Goal: Use online tool/utility: Utilize a website feature to perform a specific function

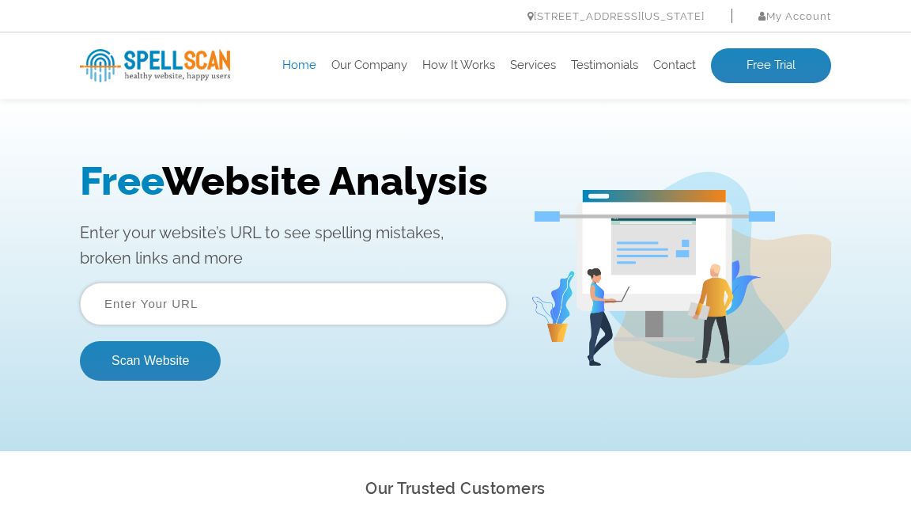
click at [333, 301] on input "text" at bounding box center [293, 303] width 427 height 43
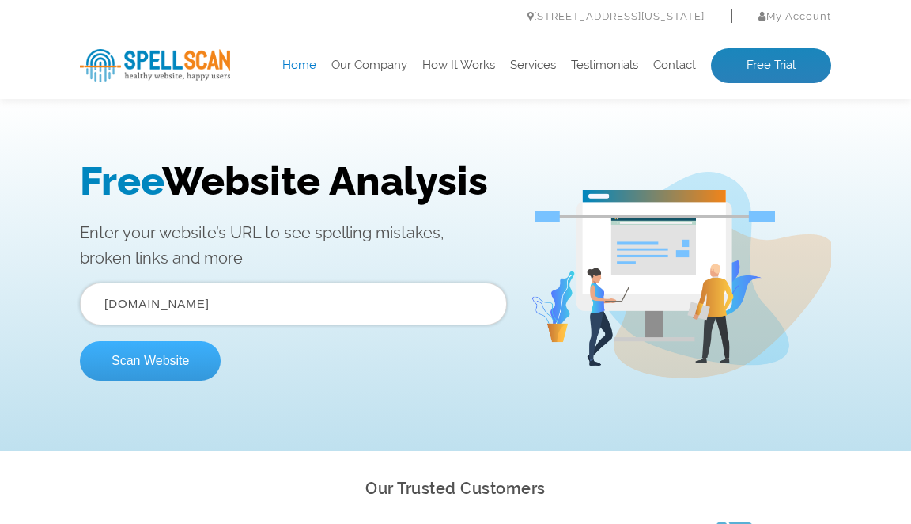
type input "[DOMAIN_NAME]"
click at [162, 369] on button "Scan Website" at bounding box center [150, 361] width 141 height 40
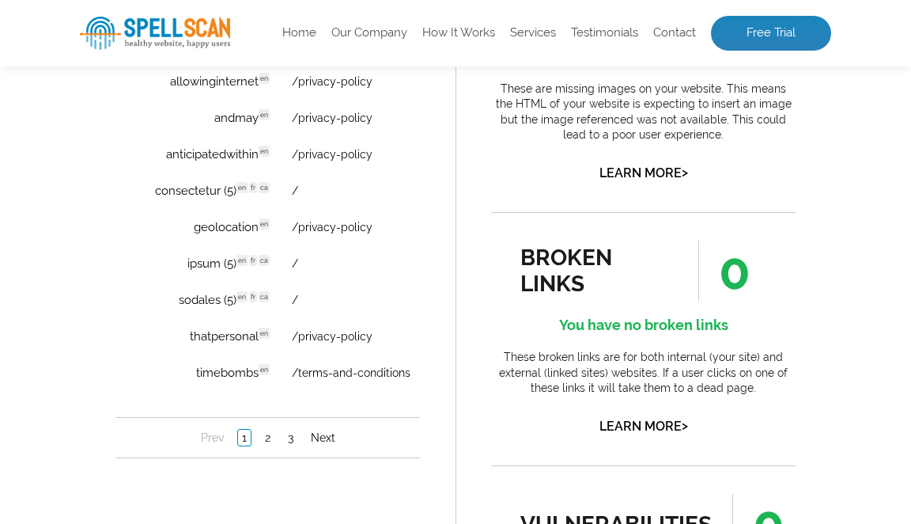
scroll to position [1320, 0]
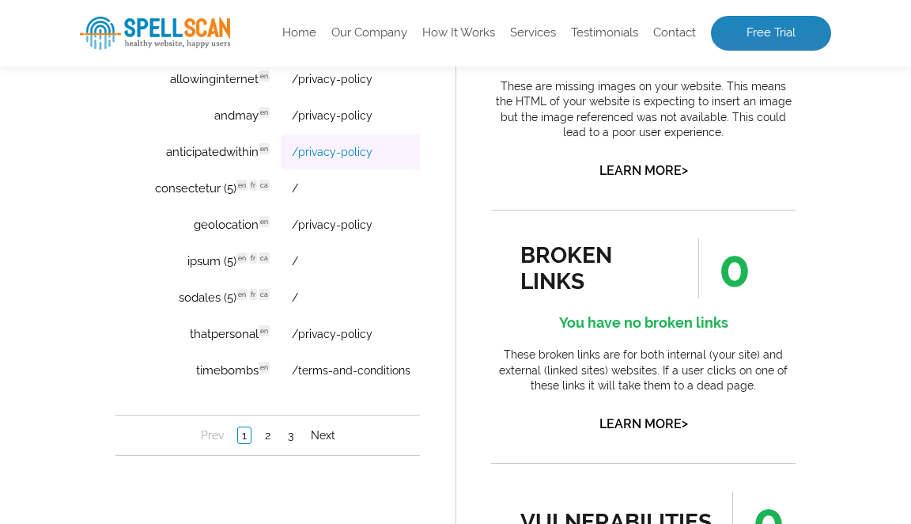
click at [339, 146] on link "/privacy-policy" at bounding box center [332, 152] width 81 height 13
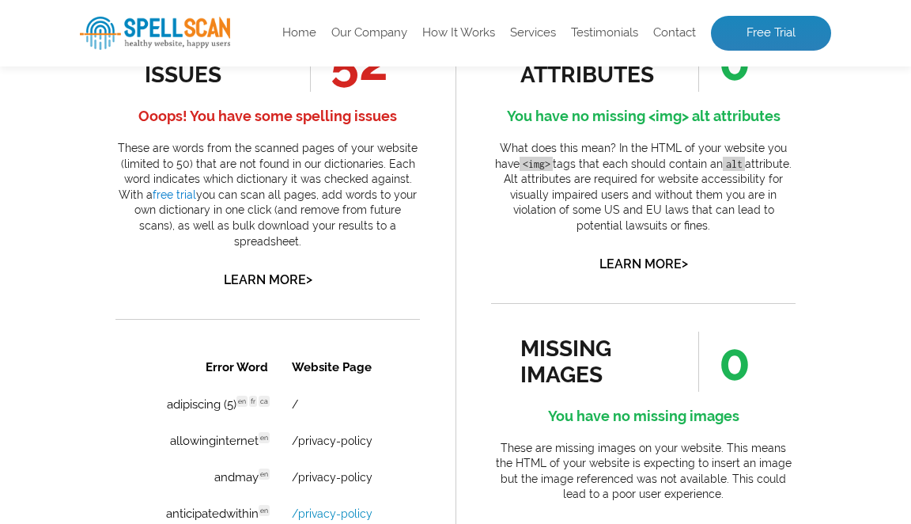
scroll to position [943, 0]
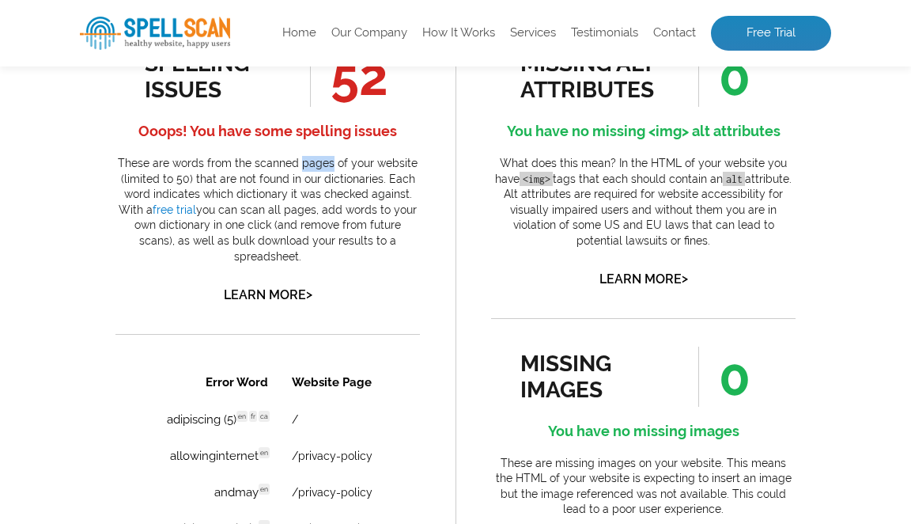
click at [294, 184] on p "These are words from the scanned pages of your website (limited to 50) that are…" at bounding box center [268, 210] width 305 height 108
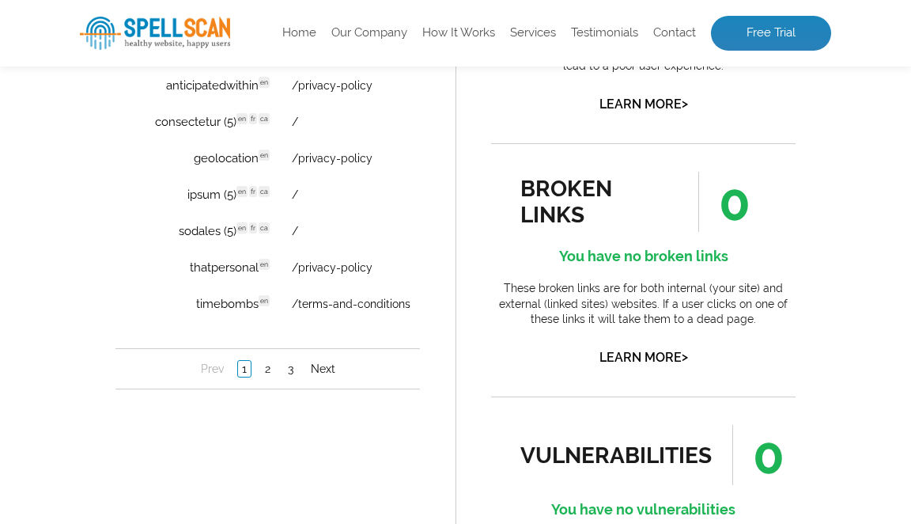
scroll to position [1373, 0]
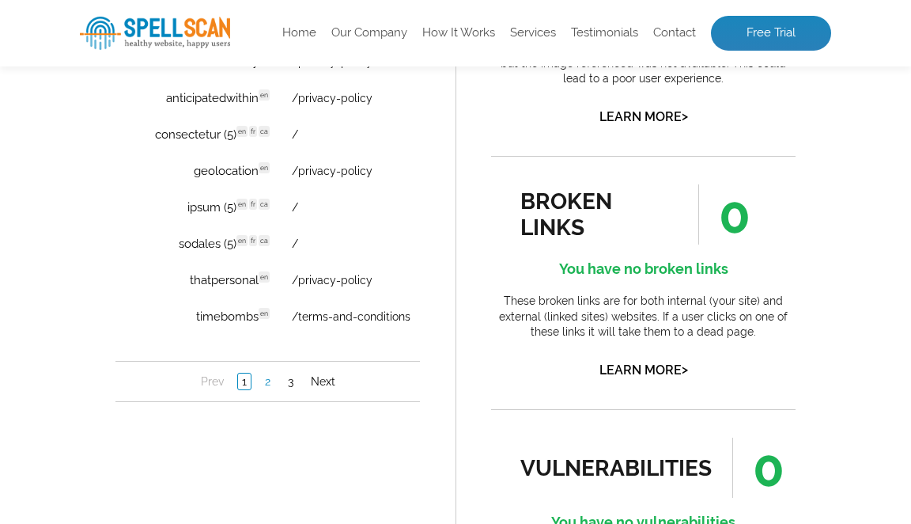
click at [268, 385] on link "2" at bounding box center [267, 381] width 13 height 16
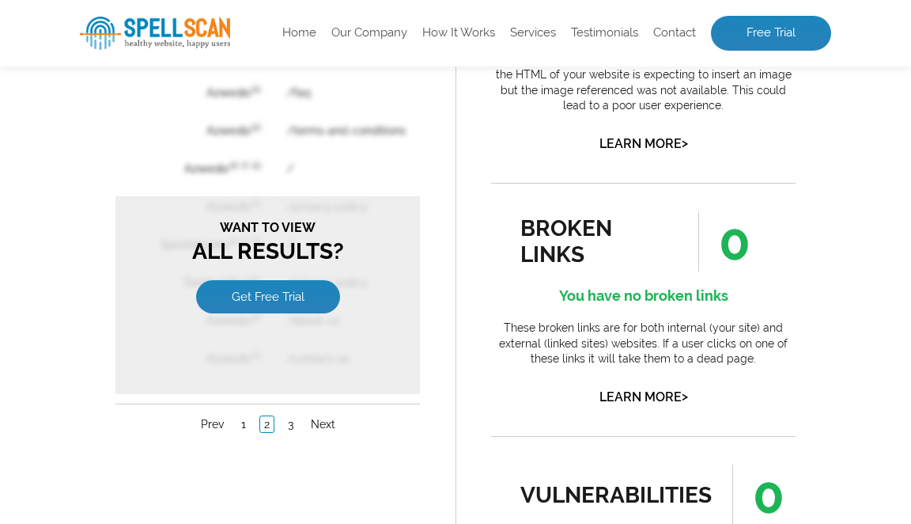
scroll to position [1369, 0]
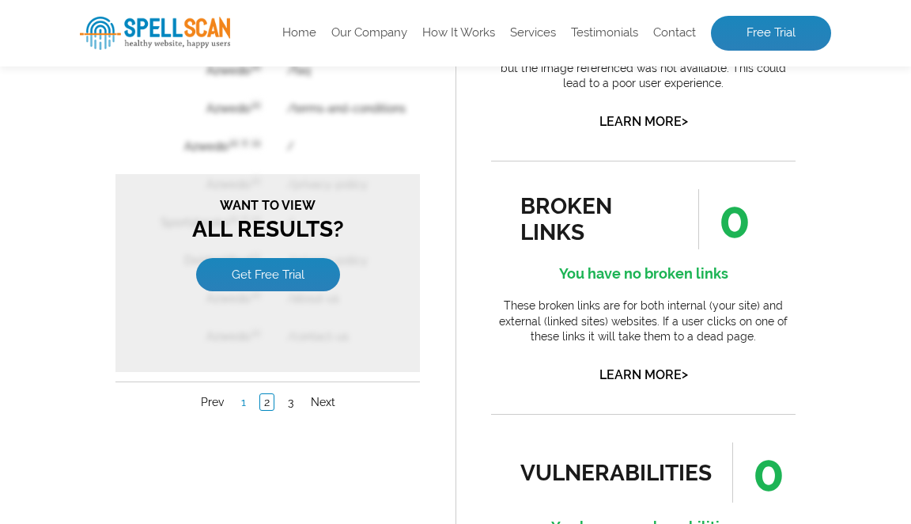
click at [244, 404] on link "1" at bounding box center [243, 402] width 13 height 16
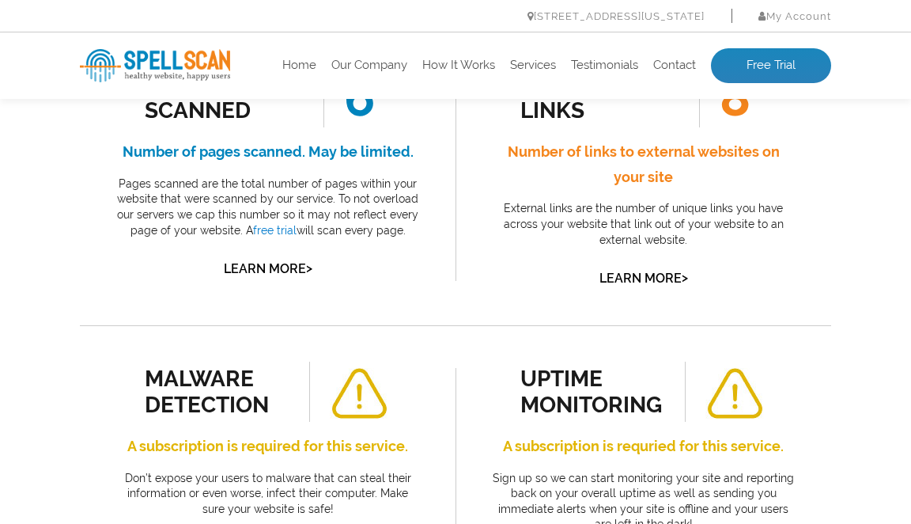
scroll to position [0, 0]
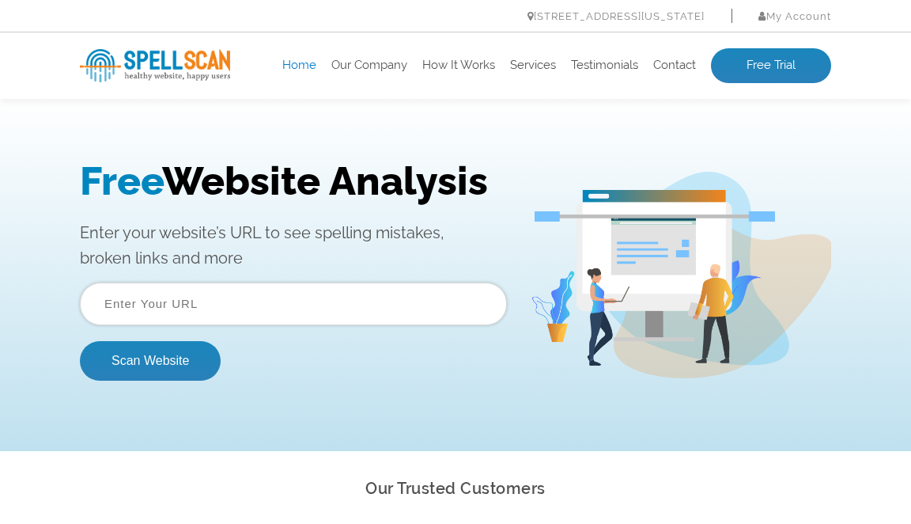
click at [339, 308] on input "text" at bounding box center [293, 303] width 427 height 43
type input "www.goofsports.com"
click at [80, 341] on button "Scan Website" at bounding box center [150, 361] width 141 height 40
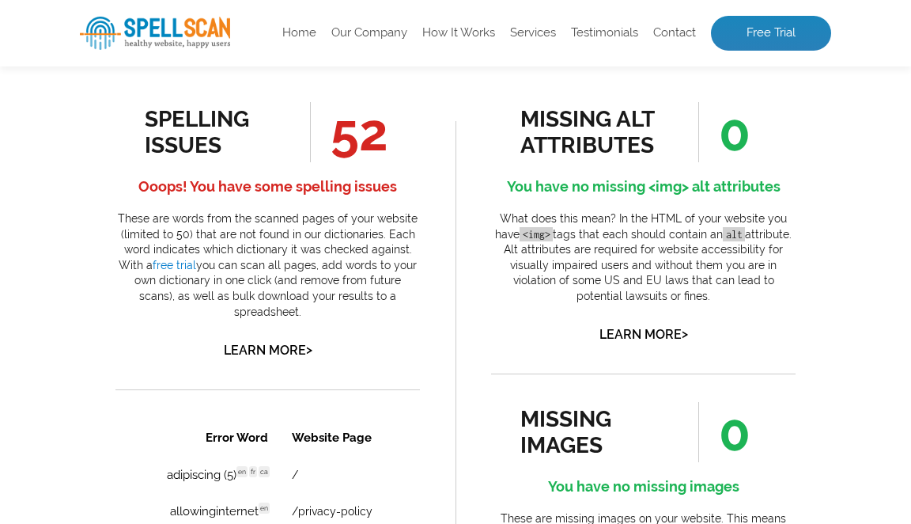
scroll to position [826, 0]
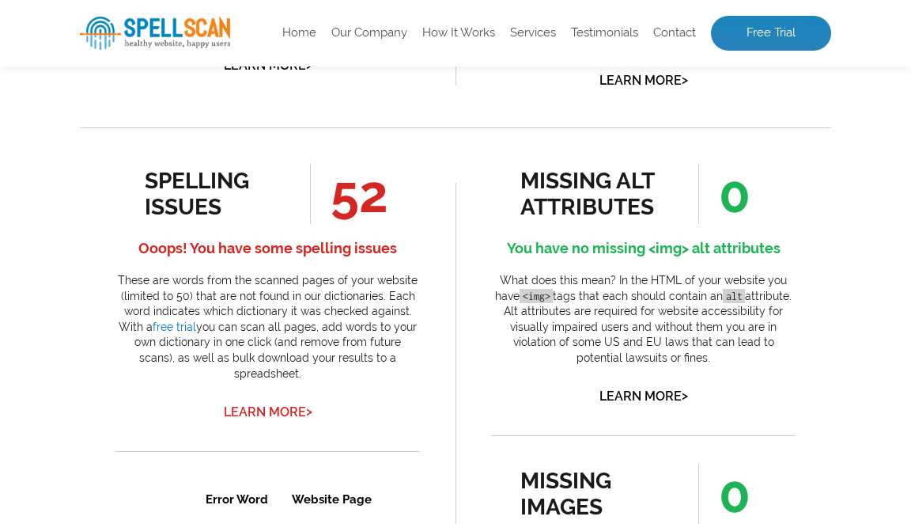
click at [291, 404] on link "Learn More >" at bounding box center [268, 411] width 89 height 15
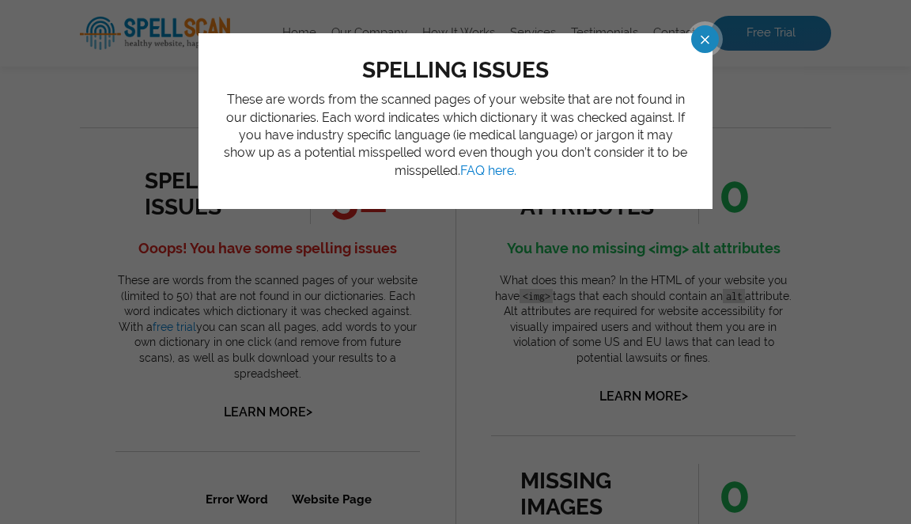
click at [702, 36] on span at bounding box center [691, 39] width 28 height 28
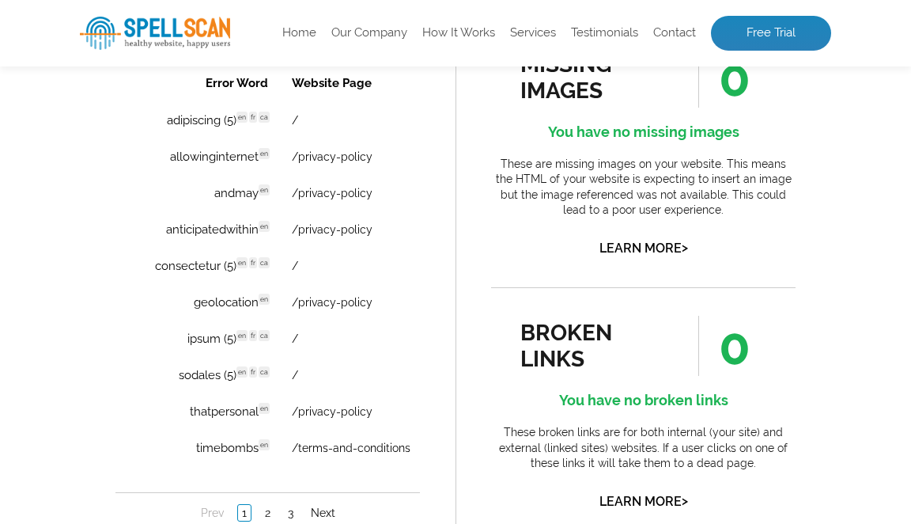
scroll to position [1410, 0]
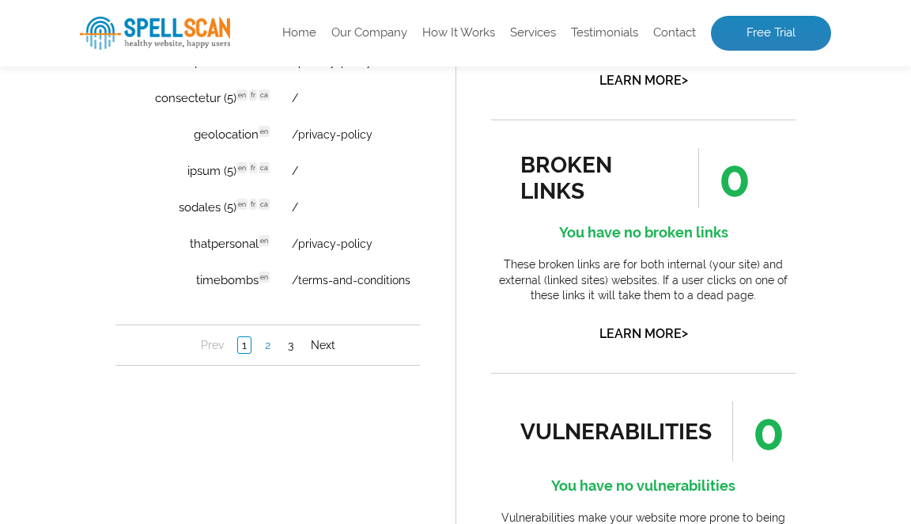
click at [269, 348] on link "2" at bounding box center [267, 345] width 13 height 16
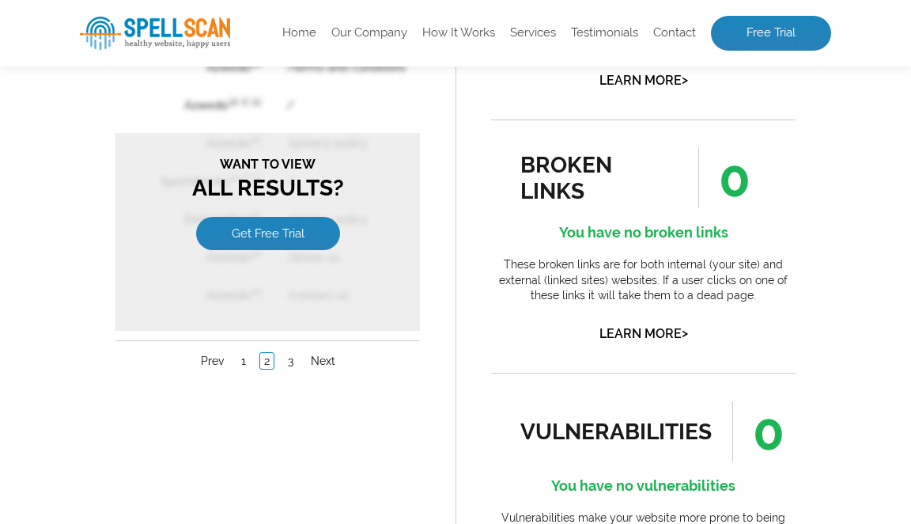
scroll to position [0, 0]
click at [293, 362] on link "3" at bounding box center [290, 361] width 13 height 16
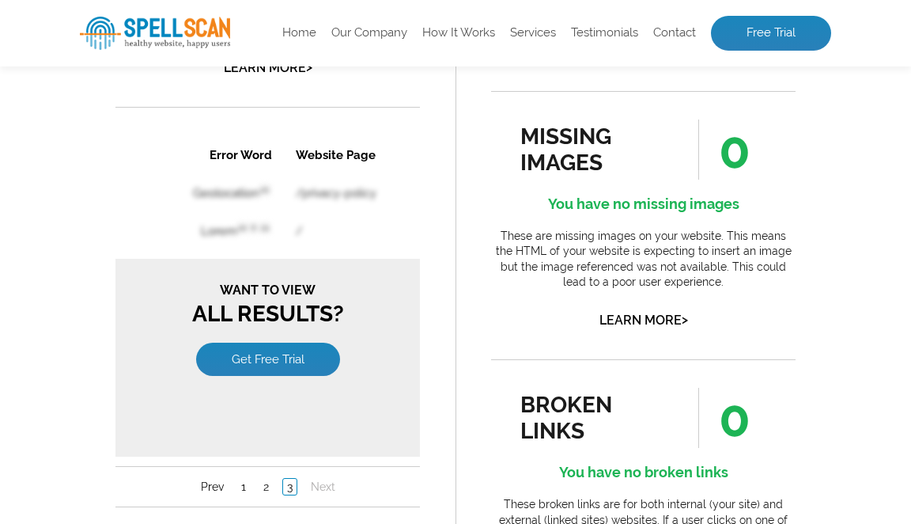
scroll to position [1055, 0]
